Goal: Information Seeking & Learning: Learn about a topic

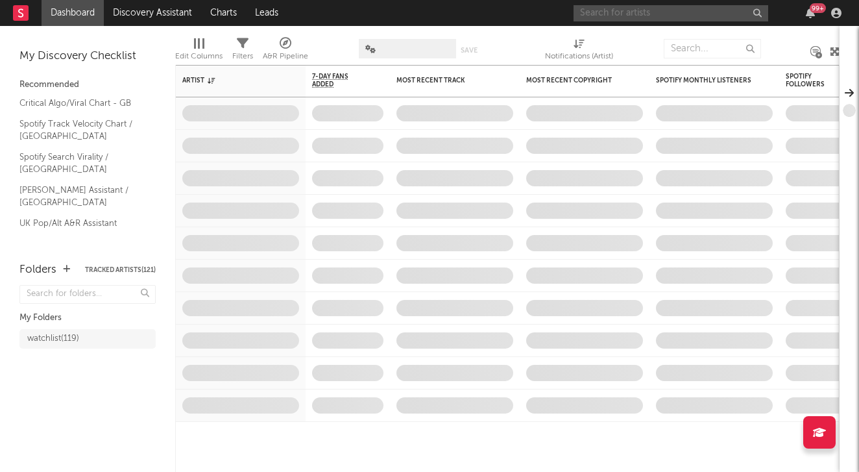
click at [599, 13] on input "text" at bounding box center [671, 13] width 195 height 16
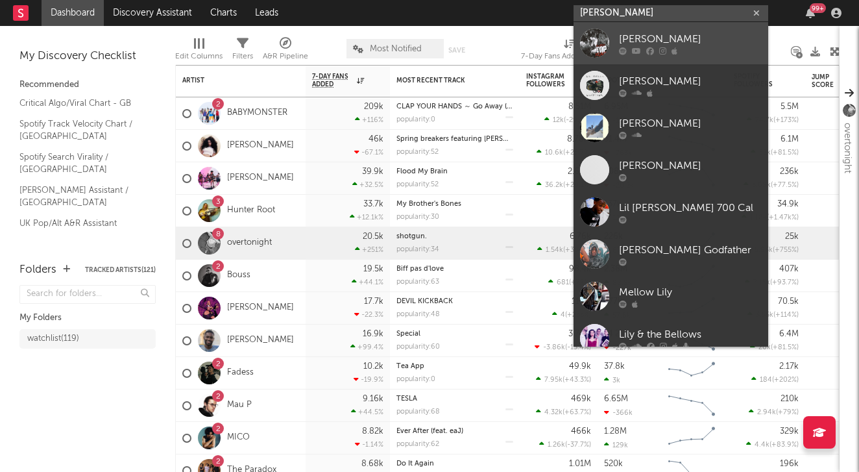
type input "[PERSON_NAME]"
click at [652, 38] on div "[PERSON_NAME]" at bounding box center [690, 39] width 143 height 16
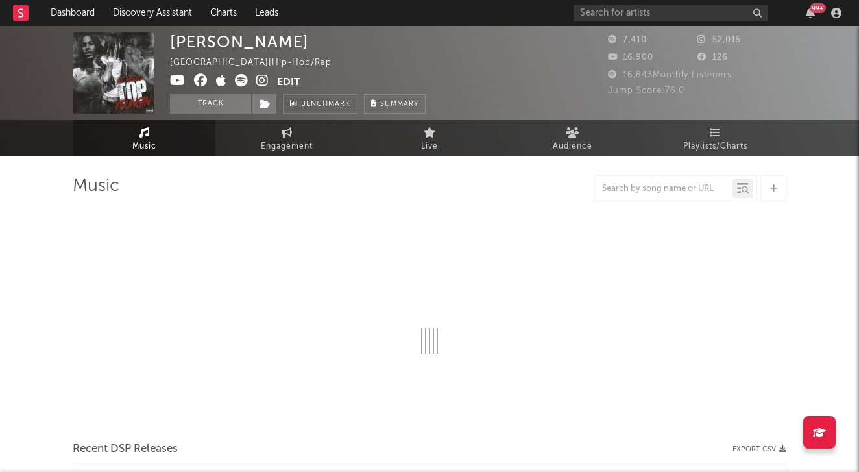
select select "6m"
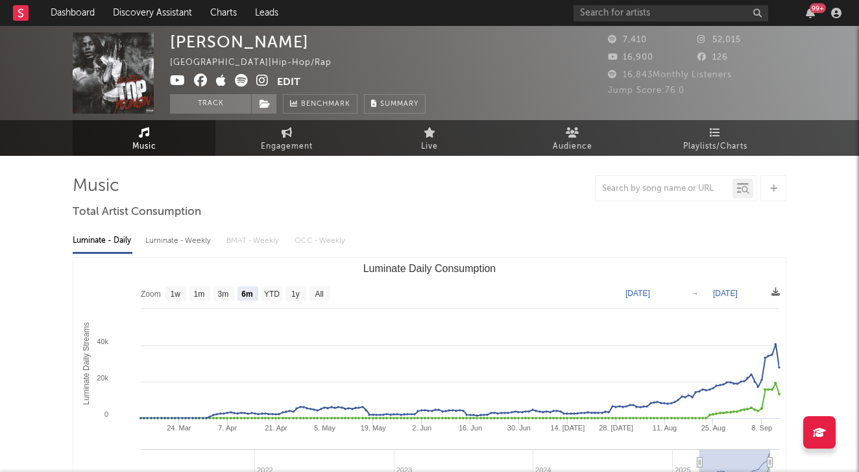
click at [195, 239] on div "Luminate - Weekly" at bounding box center [179, 241] width 68 height 22
select select "6m"
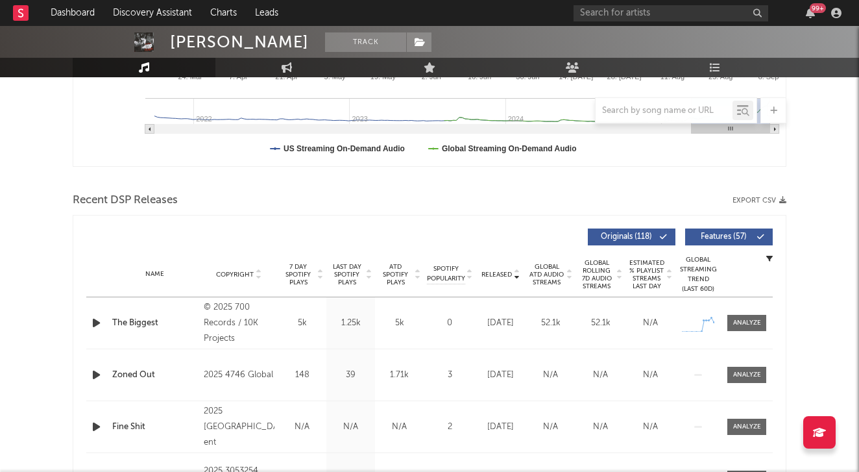
scroll to position [352, 0]
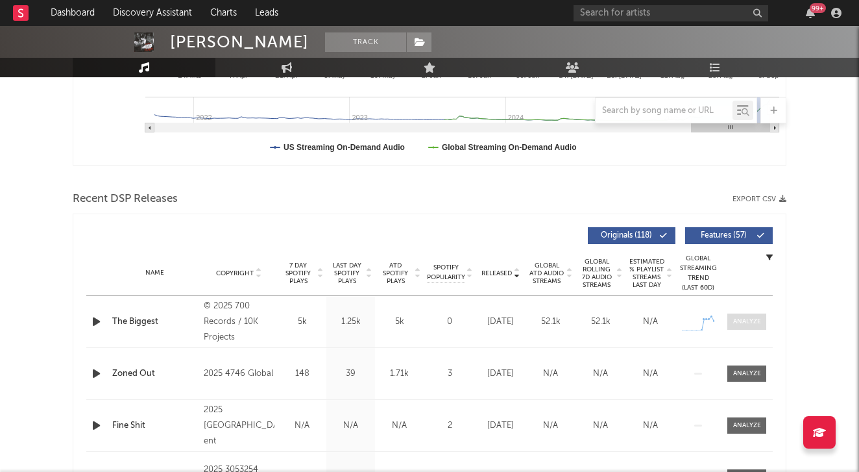
click at [745, 315] on span at bounding box center [747, 321] width 39 height 16
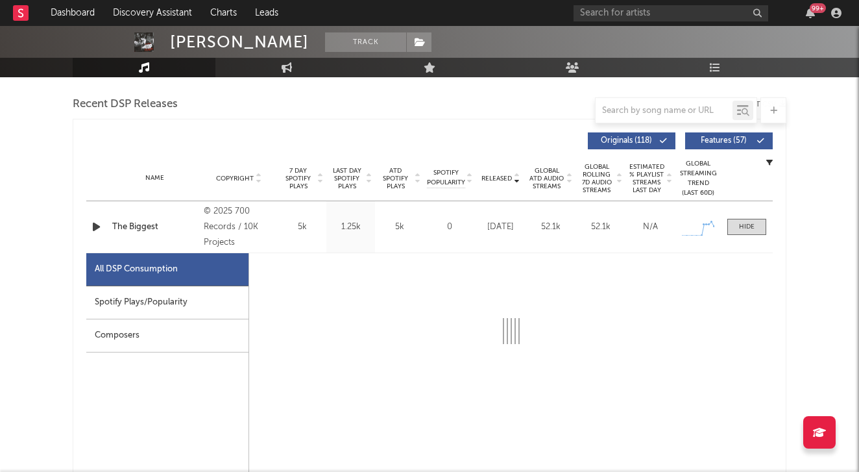
select select "1w"
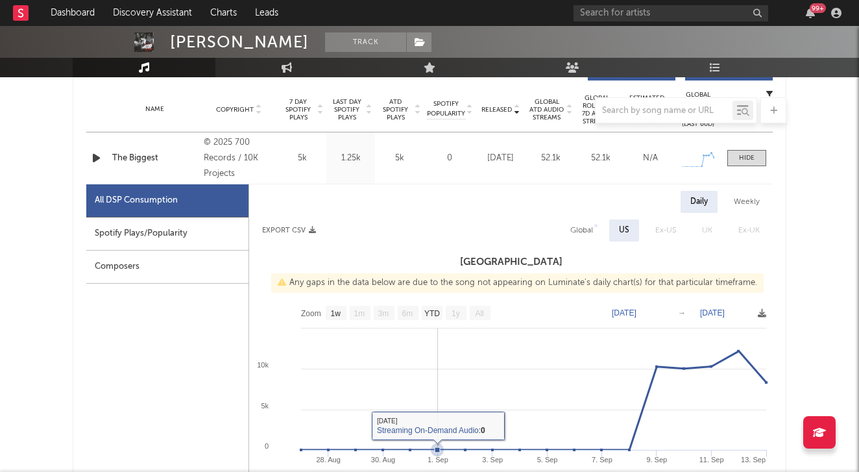
scroll to position [470, 0]
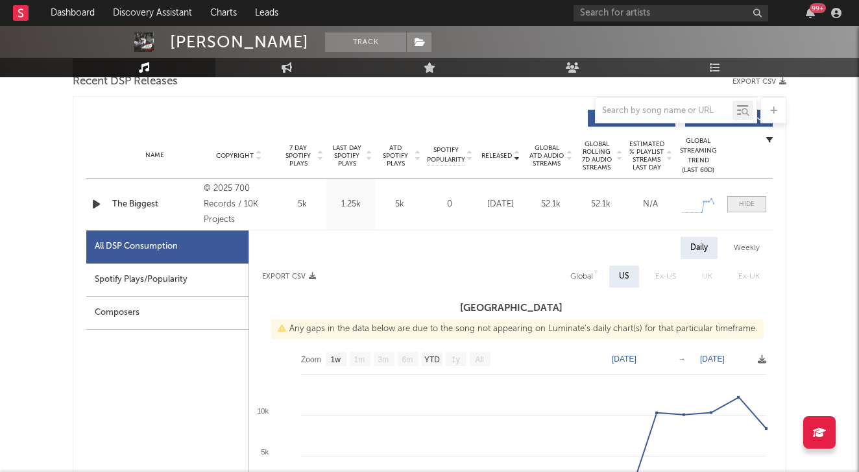
click at [752, 207] on div at bounding box center [747, 204] width 16 height 10
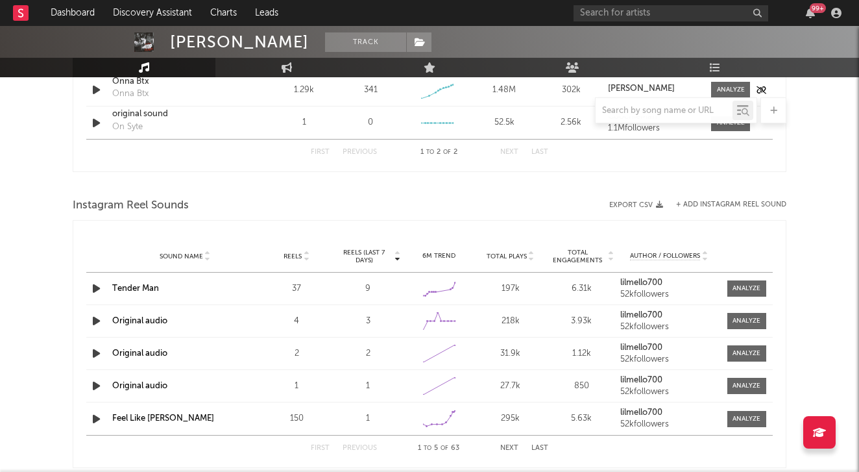
scroll to position [986, 0]
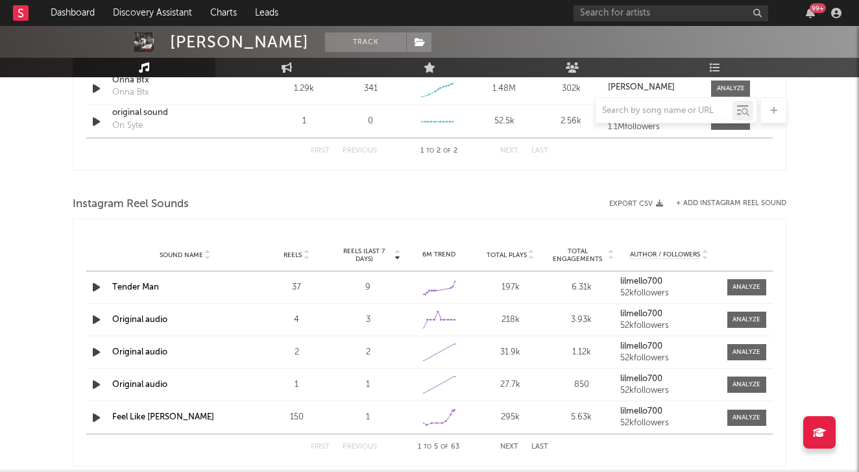
click at [310, 258] on div "Reels" at bounding box center [296, 255] width 65 height 10
click at [311, 258] on div "Reels" at bounding box center [296, 255] width 65 height 10
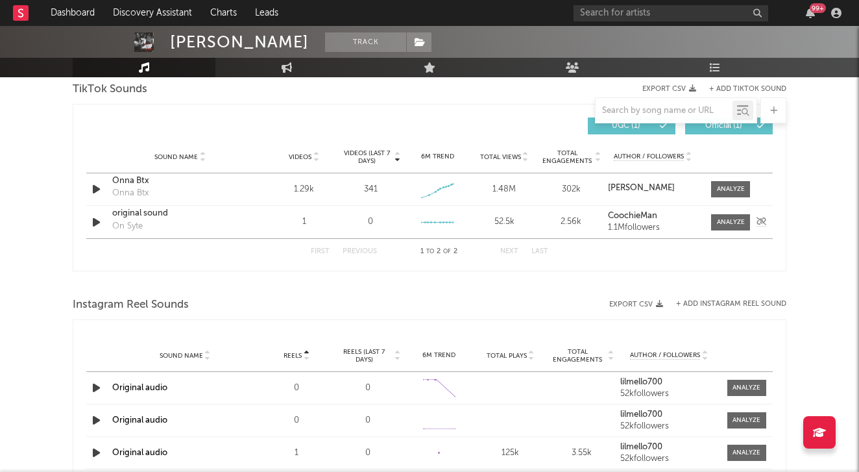
scroll to position [884, 0]
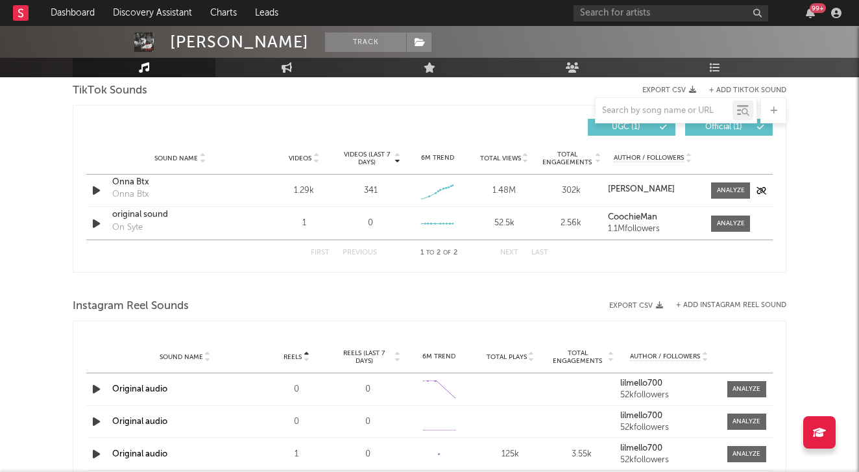
click at [138, 181] on div "Onna Btx" at bounding box center [180, 182] width 136 height 13
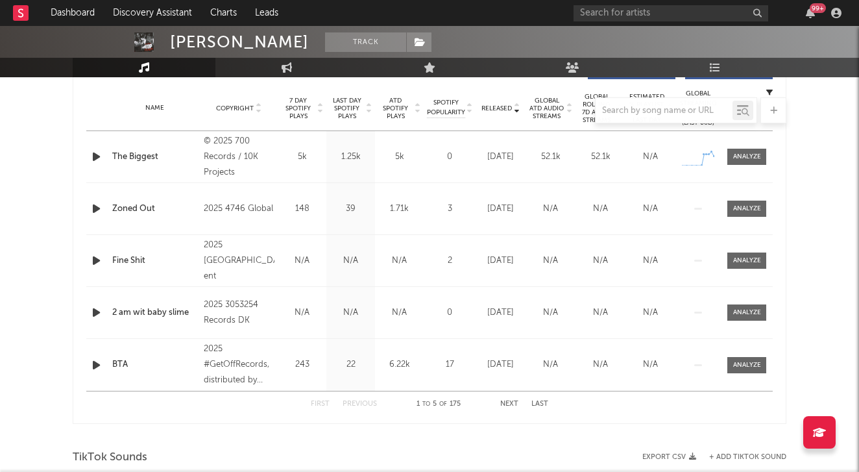
scroll to position [489, 0]
